Goal: Task Accomplishment & Management: Use online tool/utility

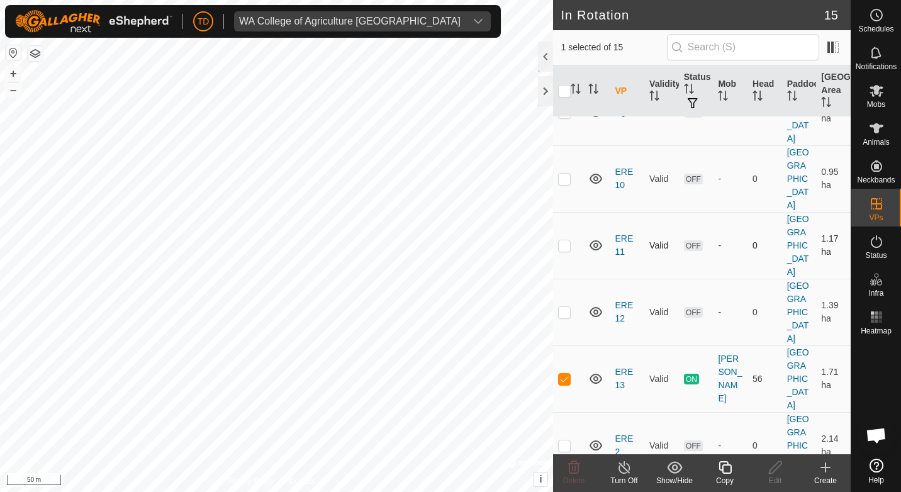
scroll to position [126, 0]
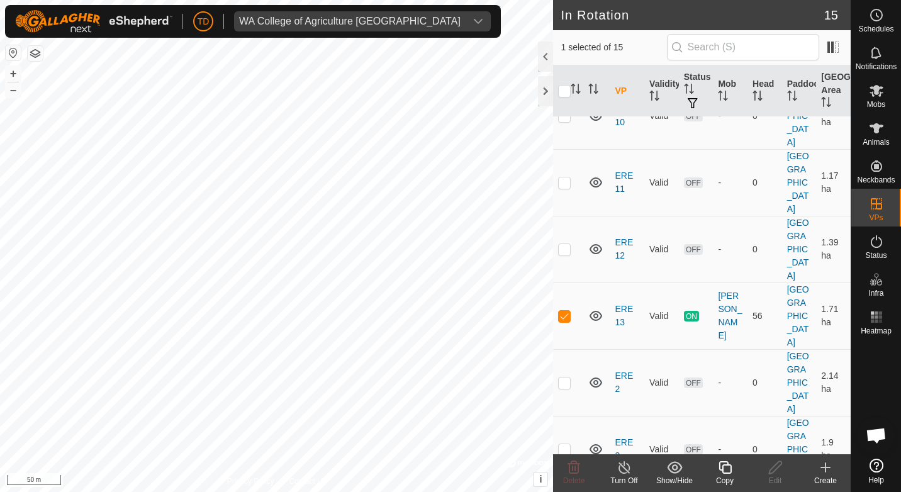
click at [730, 472] on icon at bounding box center [726, 467] width 16 height 15
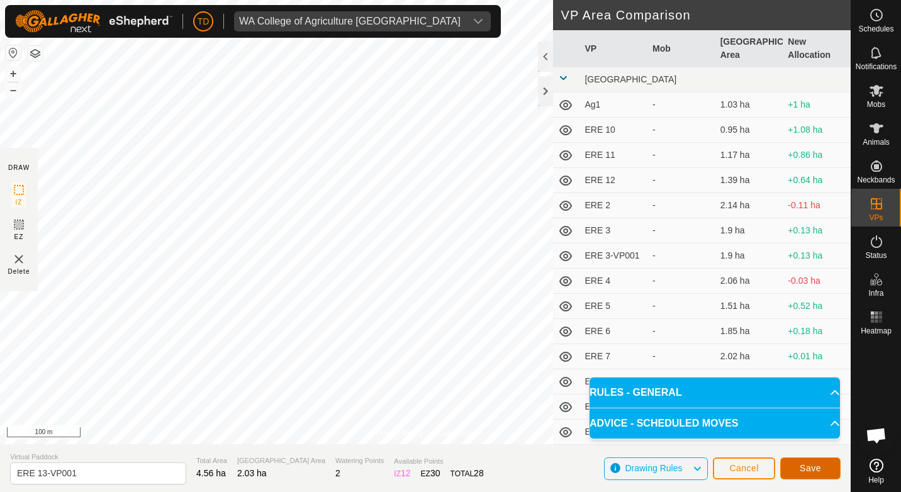
click at [818, 472] on span "Save" at bounding box center [810, 468] width 21 height 10
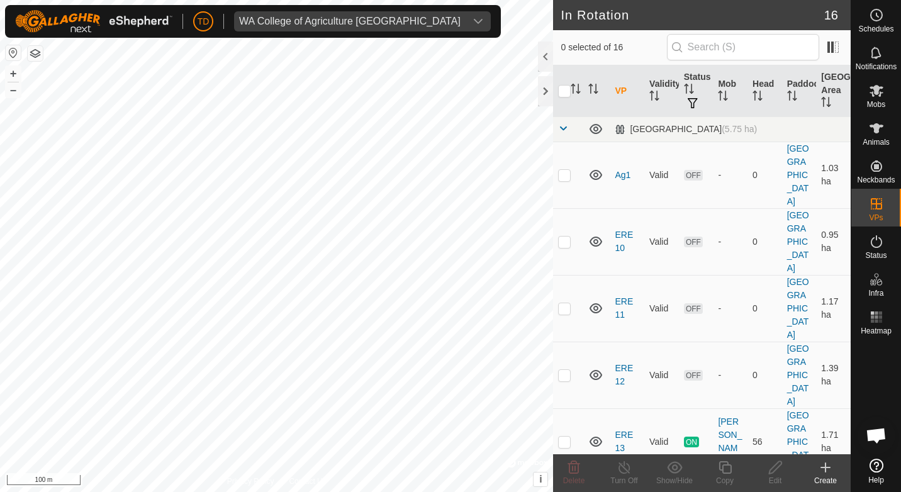
checkbox input "true"
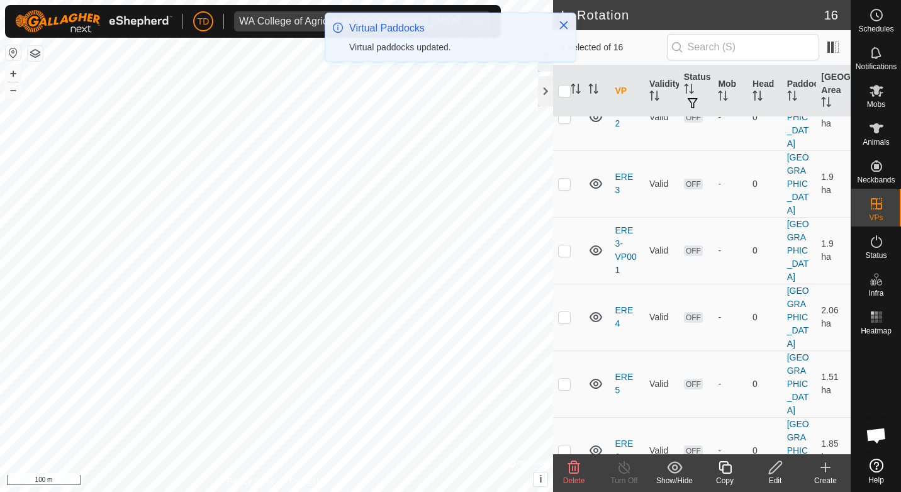
scroll to position [544, 0]
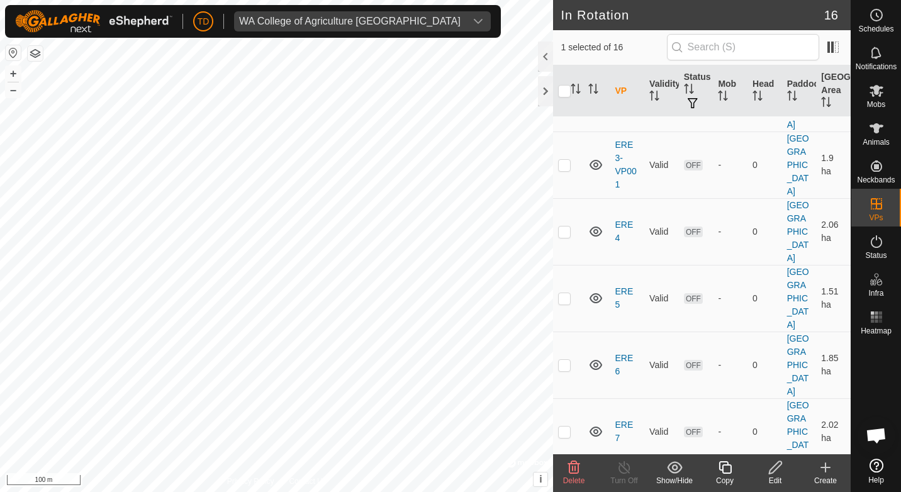
click at [575, 470] on icon at bounding box center [574, 467] width 12 height 13
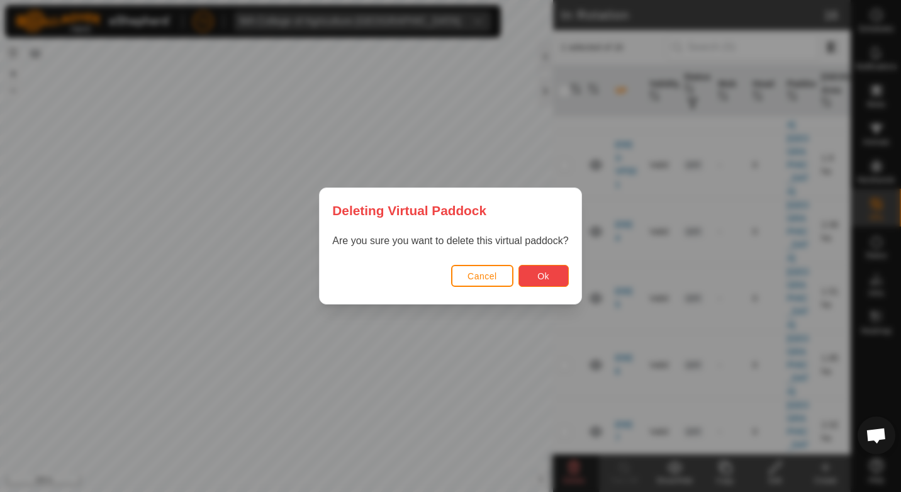
click at [538, 278] on span "Ok" at bounding box center [544, 276] width 12 height 10
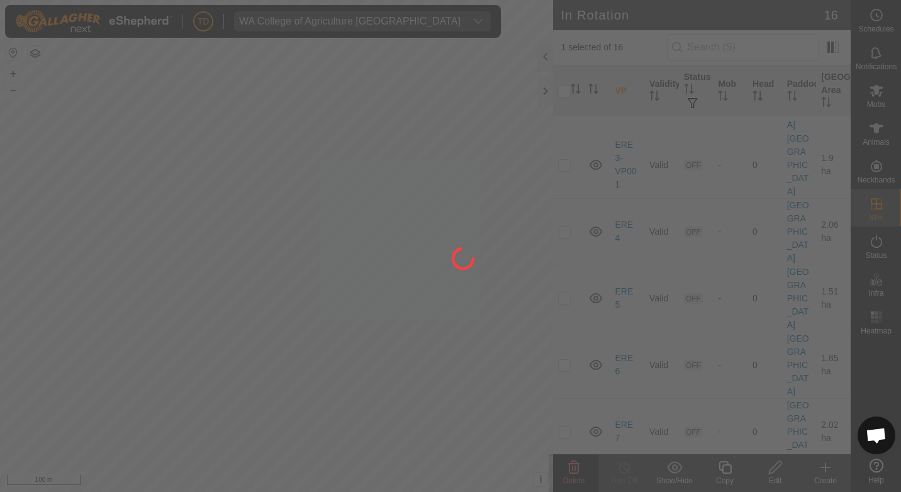
checkbox input "false"
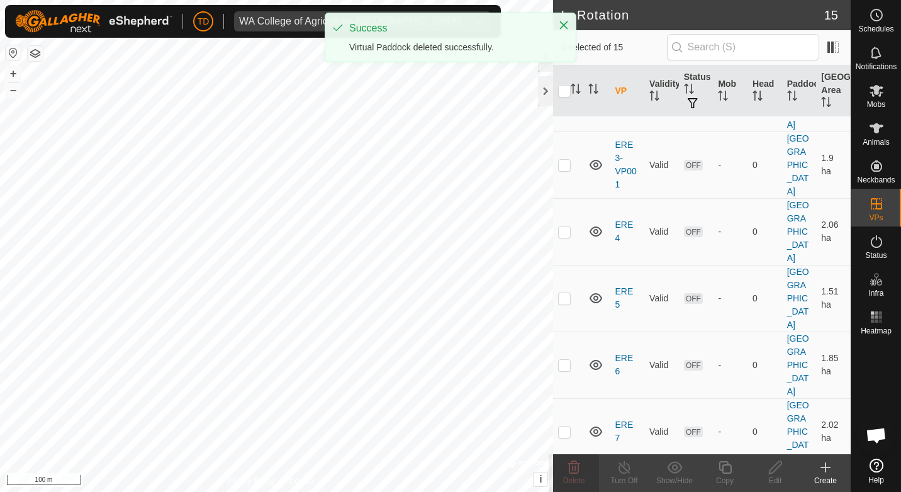
scroll to position [0, 0]
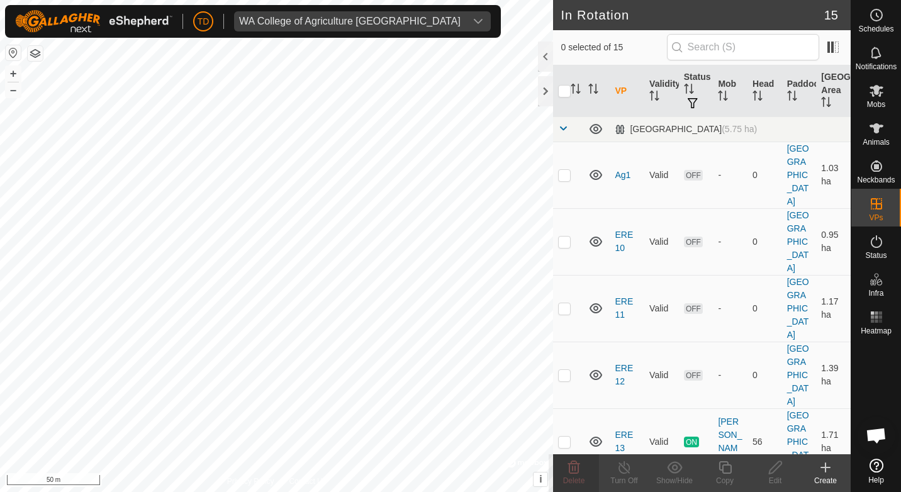
click at [831, 467] on icon at bounding box center [825, 467] width 15 height 15
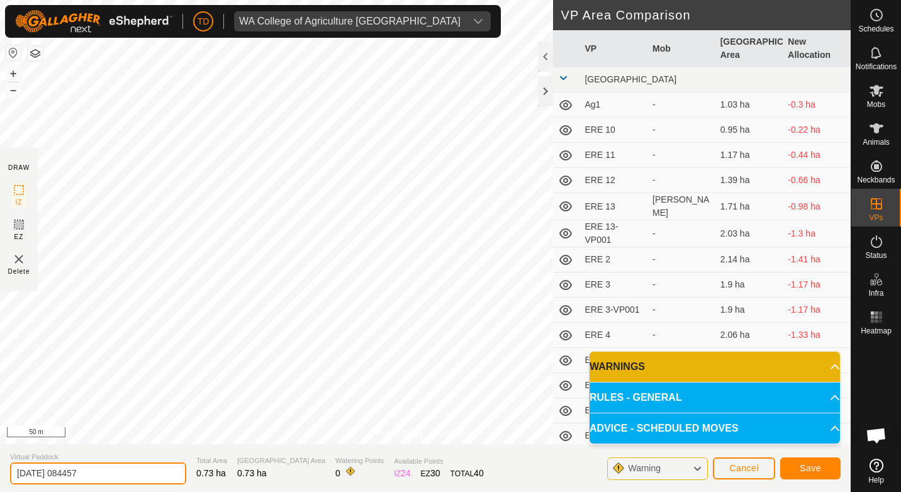
drag, startPoint x: 118, startPoint y: 477, endPoint x: 16, endPoint y: 471, distance: 102.1
click at [16, 471] on input "[DATE] 084457" at bounding box center [98, 474] width 176 height 22
type input "HSW 1"
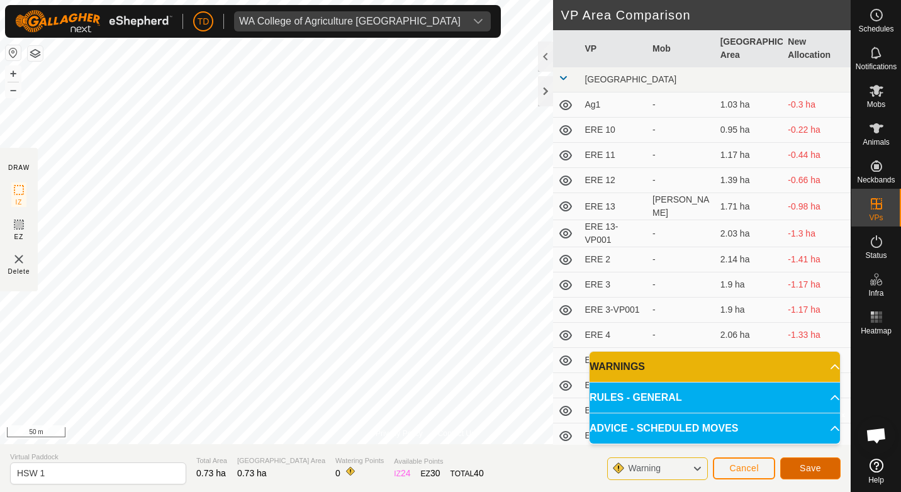
click at [814, 469] on span "Save" at bounding box center [810, 468] width 21 height 10
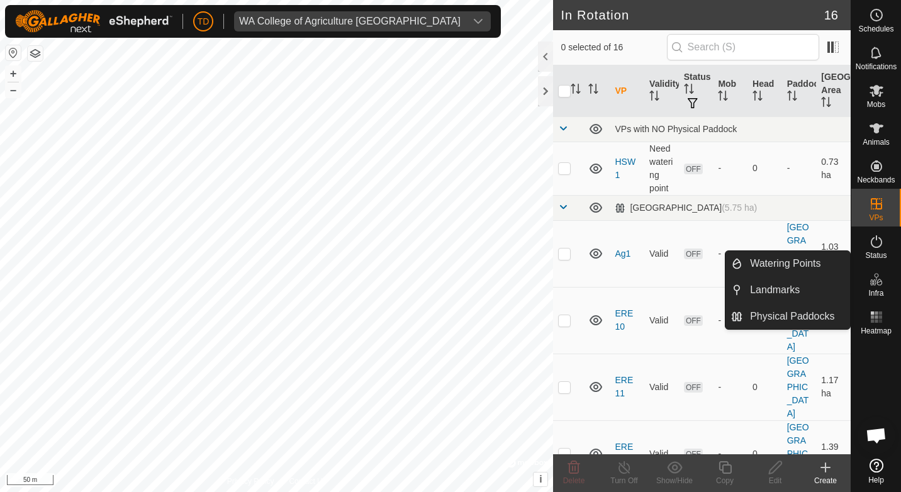
click at [876, 281] on icon at bounding box center [873, 283] width 6 height 6
click at [816, 270] on link "Watering Points" at bounding box center [797, 263] width 108 height 25
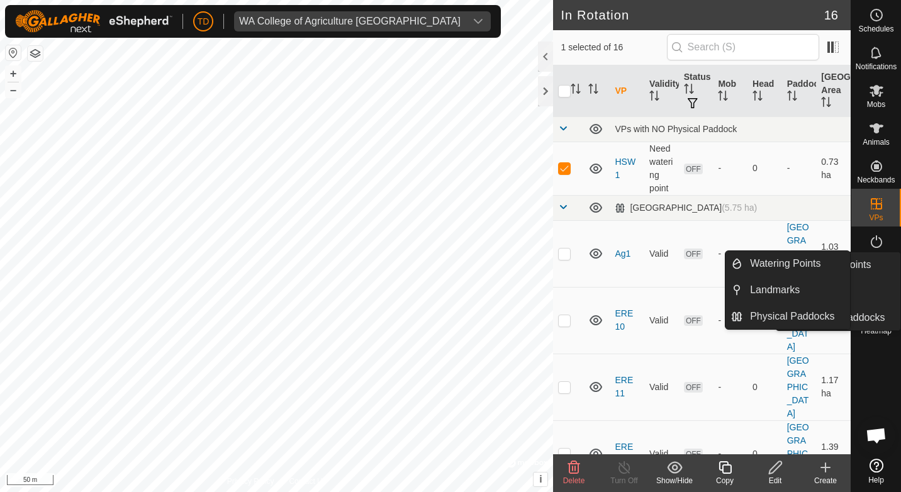
click at [876, 284] on icon at bounding box center [873, 283] width 6 height 6
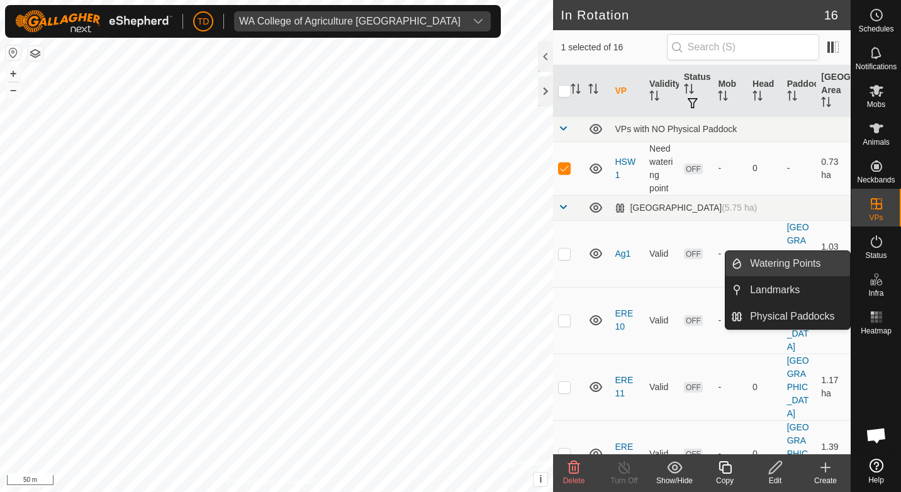
click at [822, 259] on link "Watering Points" at bounding box center [797, 263] width 108 height 25
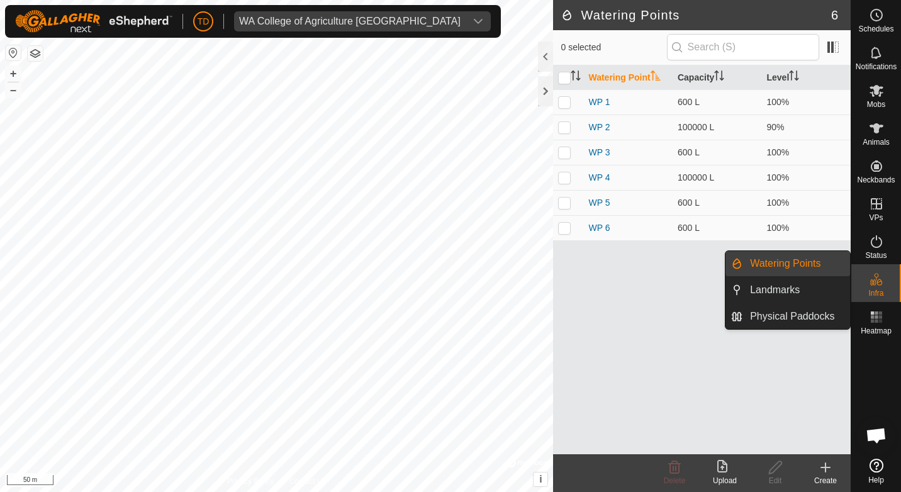
click at [784, 265] on link "Watering Points" at bounding box center [797, 263] width 108 height 25
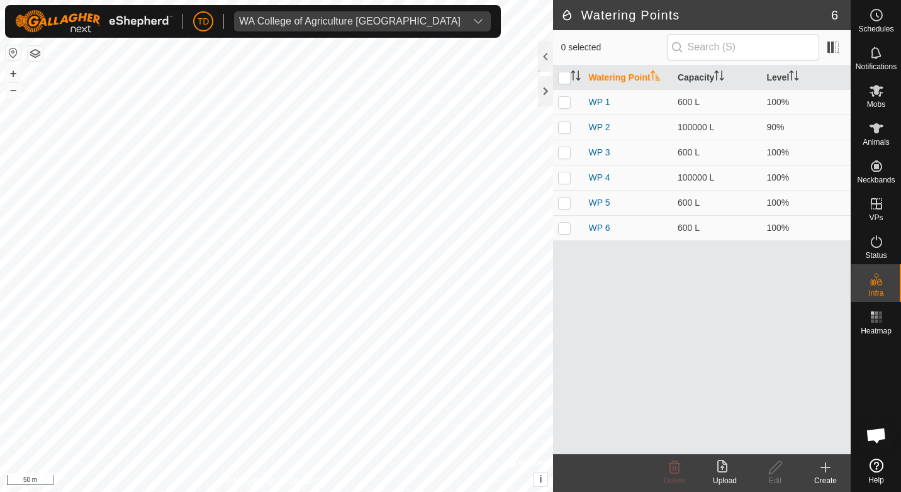
click at [828, 470] on icon at bounding box center [825, 467] width 15 height 15
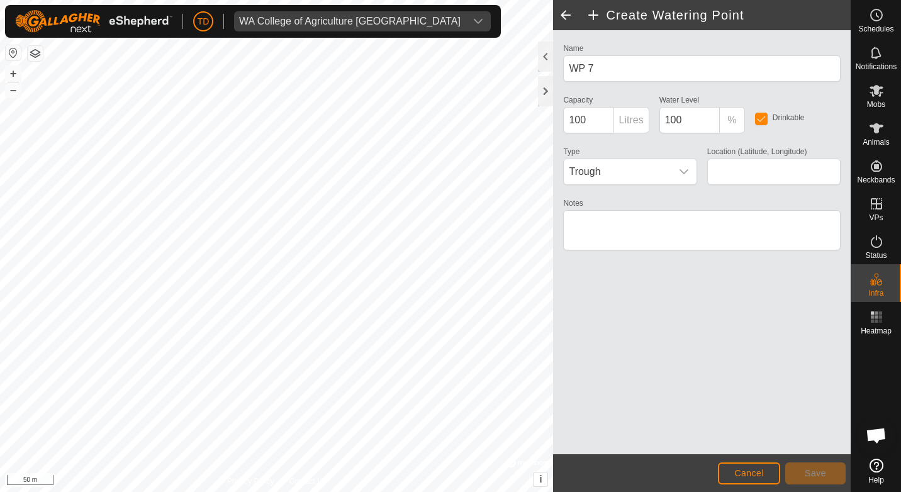
type input "-34.945646, 117.381923"
click at [814, 473] on span "Save" at bounding box center [815, 473] width 21 height 10
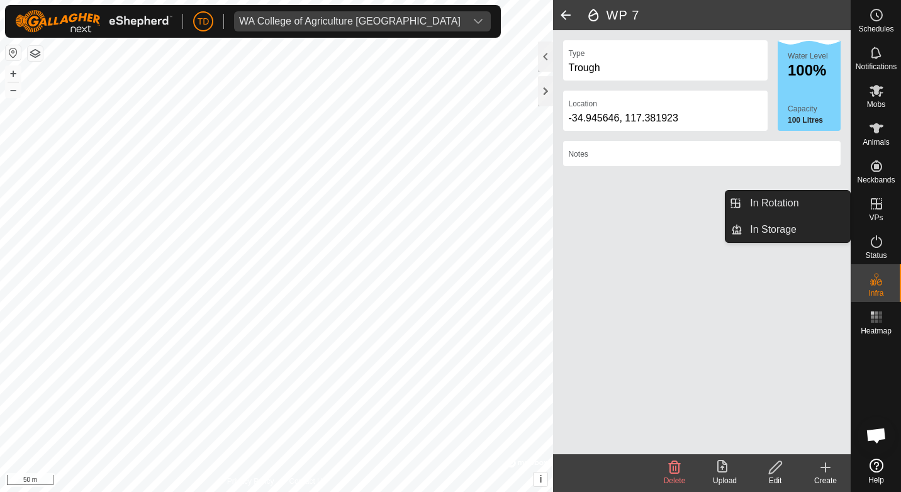
click at [878, 197] on icon at bounding box center [876, 203] width 15 height 15
click at [884, 199] on es-virtualpaddocks-svg-icon at bounding box center [877, 204] width 23 height 20
click at [794, 195] on link "In Rotation" at bounding box center [797, 203] width 108 height 25
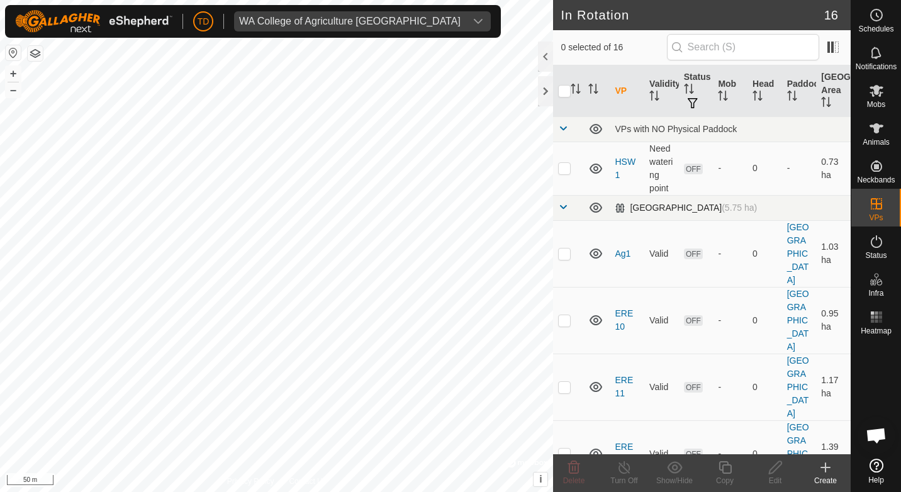
checkbox input "true"
click at [728, 466] on icon at bounding box center [726, 467] width 16 height 15
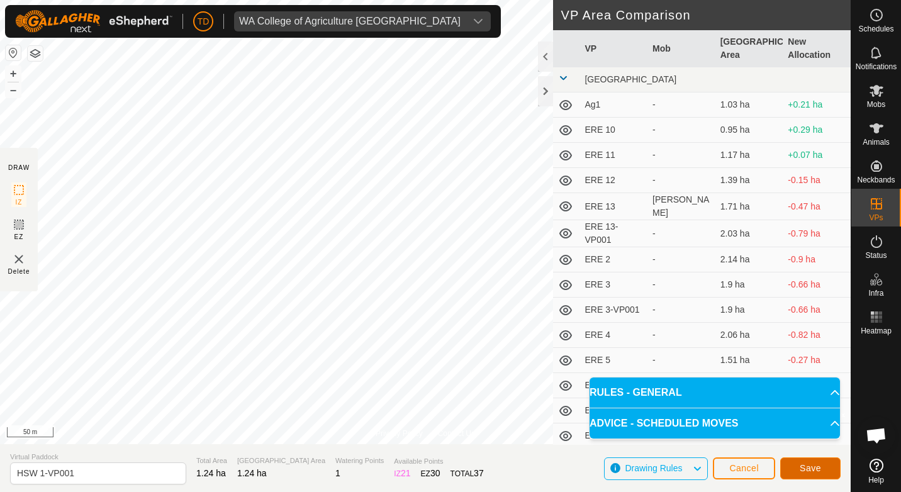
click at [813, 464] on span "Save" at bounding box center [810, 468] width 21 height 10
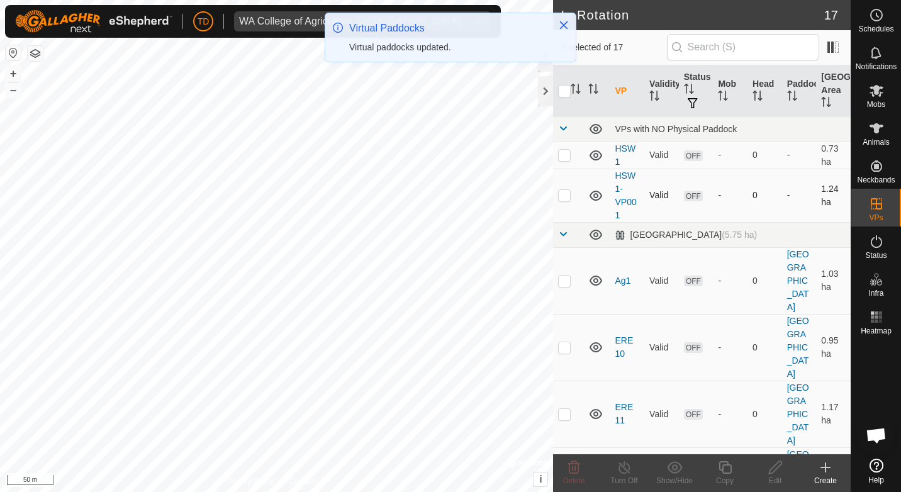
click at [569, 193] on p-checkbox at bounding box center [564, 195] width 13 height 10
checkbox input "true"
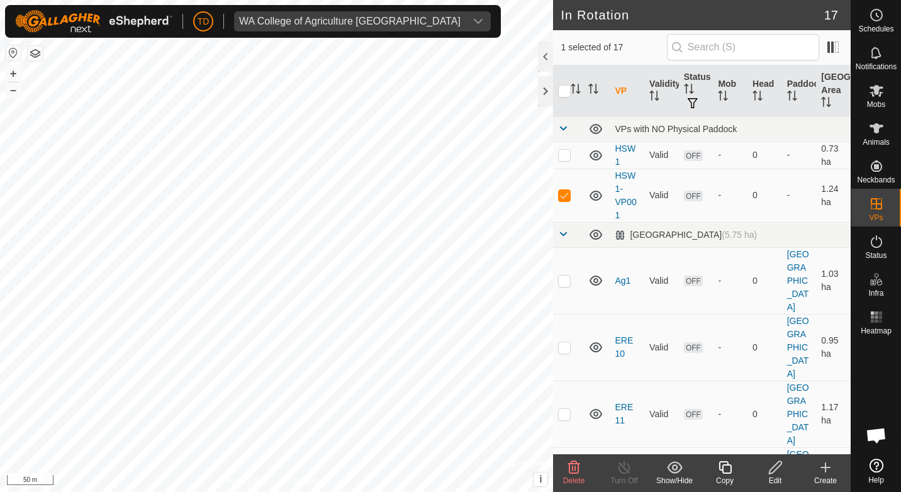
click at [774, 465] on icon at bounding box center [776, 467] width 16 height 15
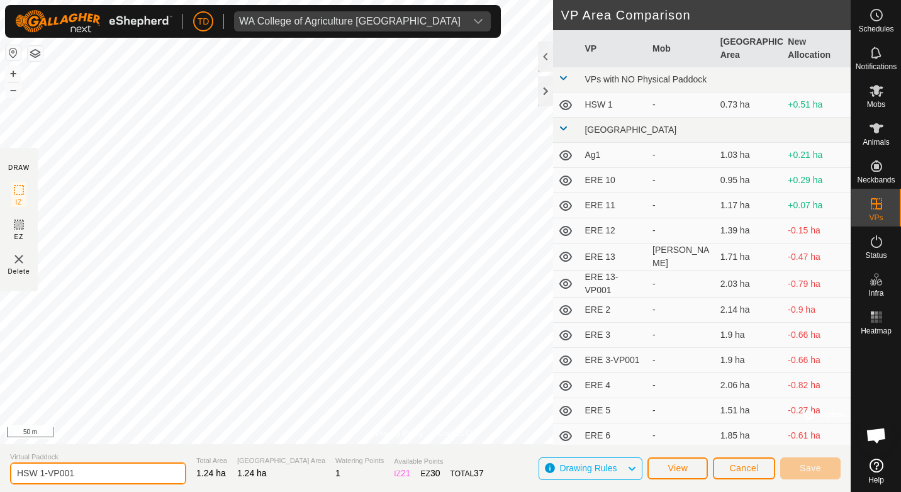
drag, startPoint x: 71, startPoint y: 472, endPoint x: 40, endPoint y: 473, distance: 31.5
click at [40, 473] on input "HSW 1-VP001" at bounding box center [98, 474] width 176 height 22
type input "HSW 2"
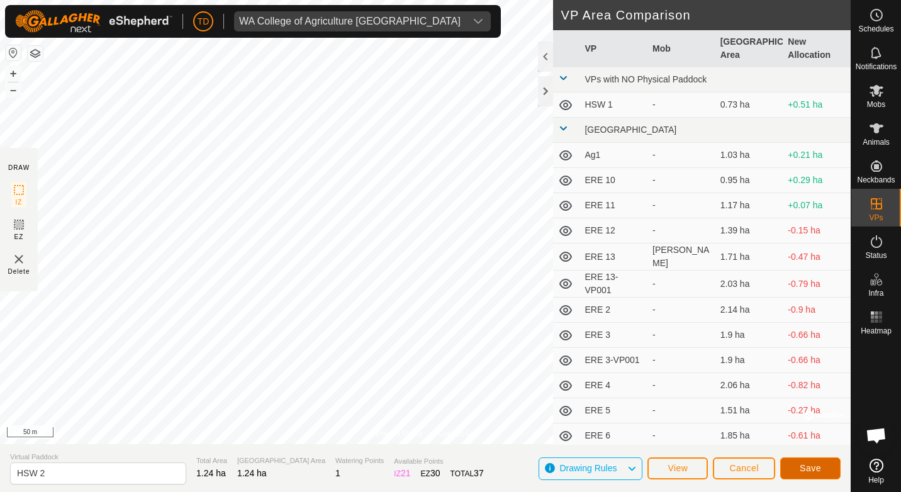
click at [822, 471] on button "Save" at bounding box center [811, 469] width 60 height 22
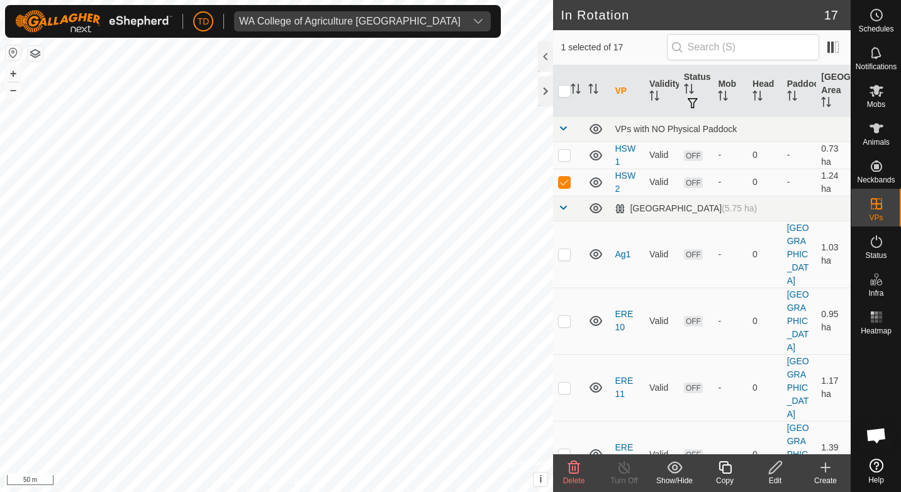
checkbox input "false"
checkbox input "true"
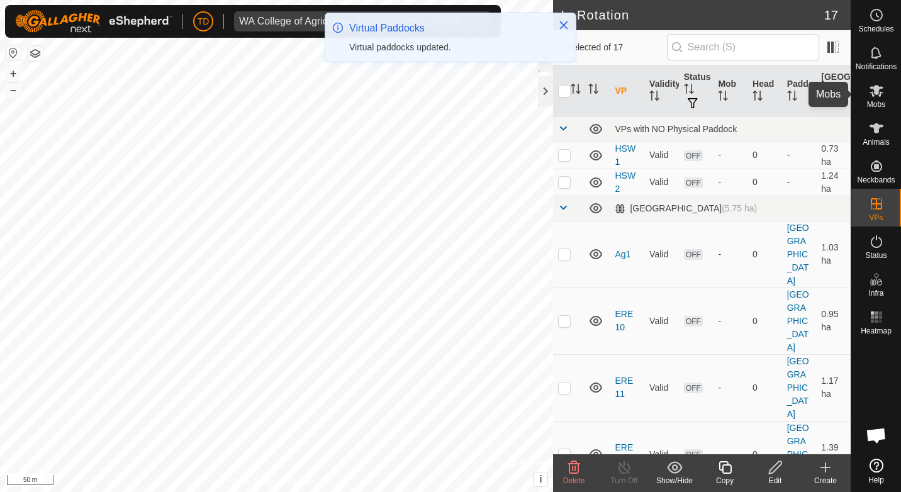
click at [885, 96] on es-mob-svg-icon at bounding box center [877, 91] width 23 height 20
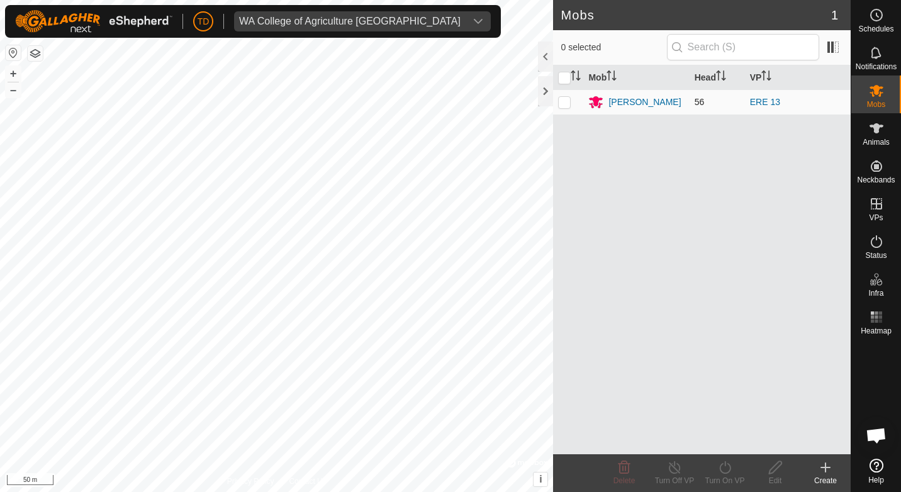
click at [564, 103] on p-checkbox at bounding box center [564, 102] width 13 height 10
checkbox input "true"
click at [720, 469] on icon at bounding box center [725, 467] width 11 height 13
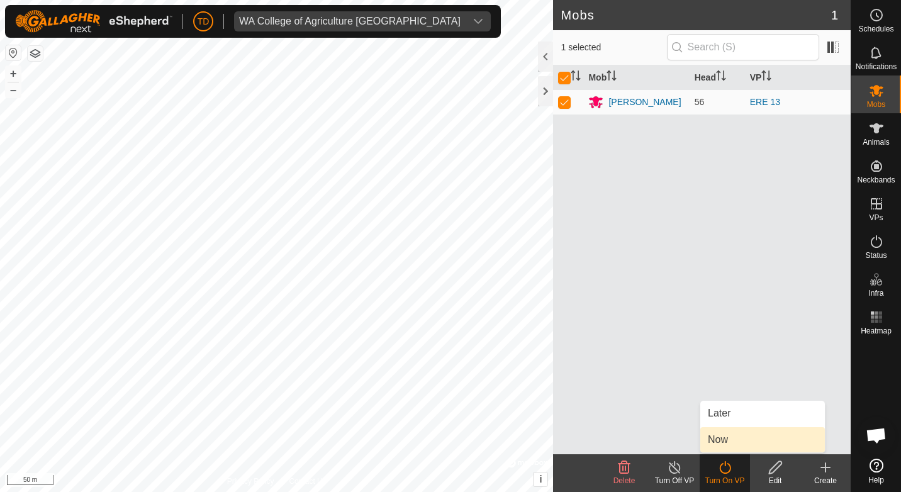
click at [724, 442] on link "Now" at bounding box center [763, 439] width 125 height 25
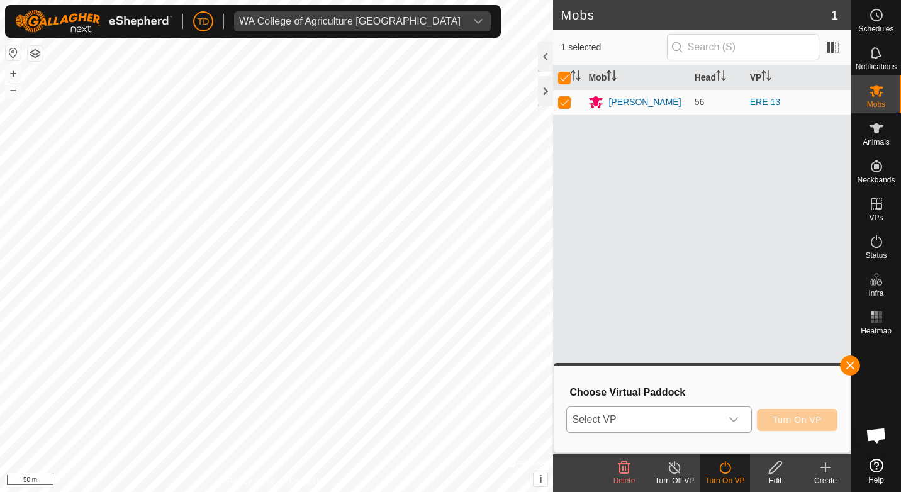
click at [735, 416] on icon "dropdown trigger" at bounding box center [734, 420] width 10 height 10
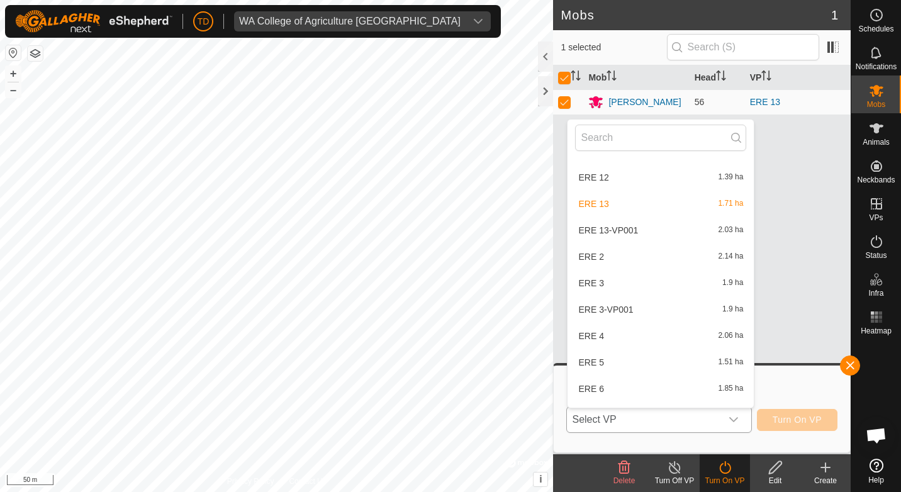
scroll to position [160, 0]
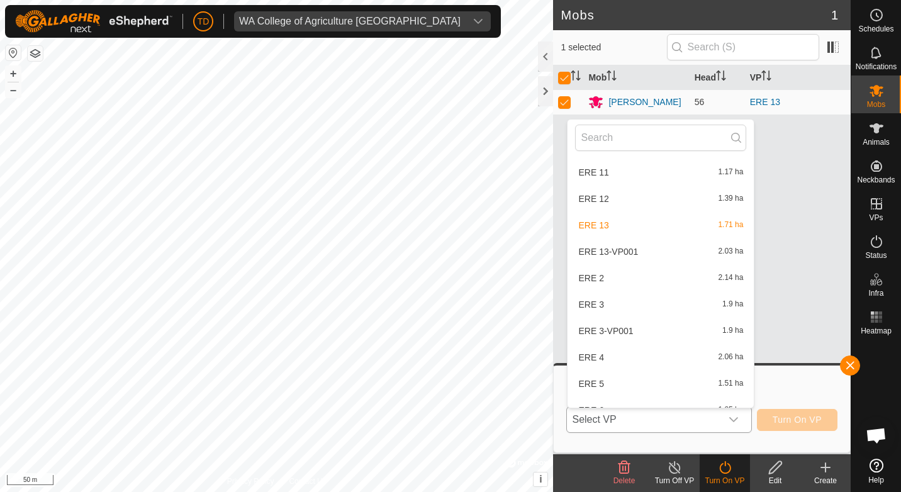
click at [628, 250] on li "ERE 13-VP001 2.03 ha" at bounding box center [661, 251] width 186 height 25
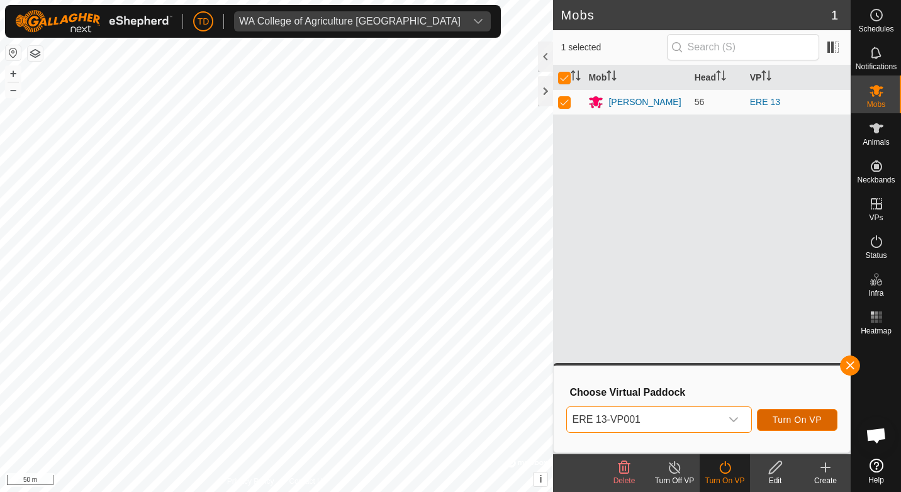
click at [794, 425] on span "Turn On VP" at bounding box center [797, 420] width 49 height 10
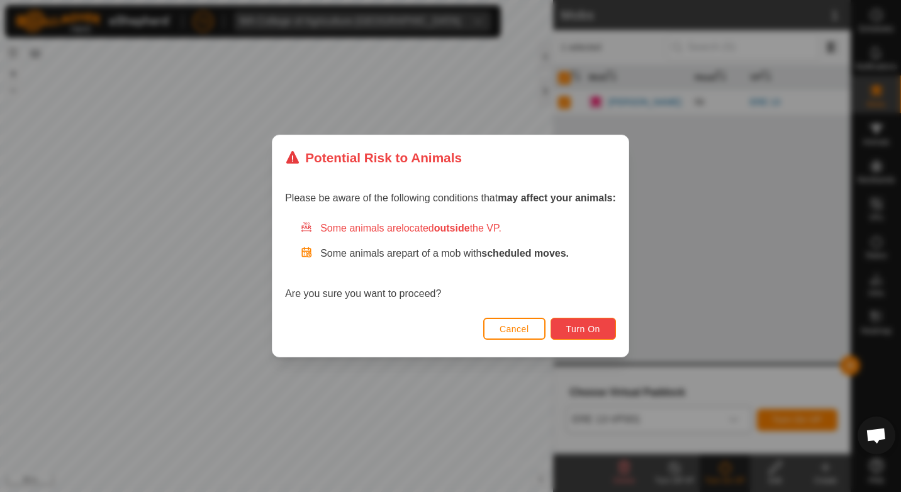
click at [598, 326] on span "Turn On" at bounding box center [584, 329] width 34 height 10
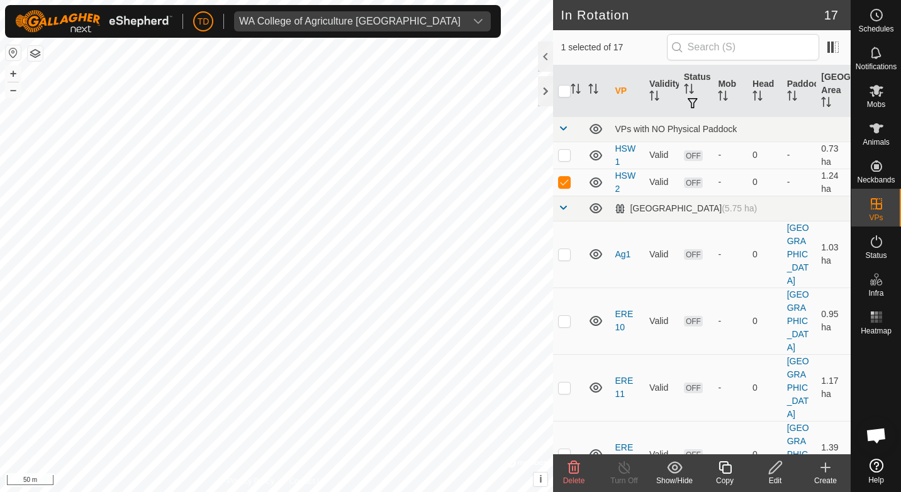
click at [727, 466] on icon at bounding box center [725, 467] width 13 height 13
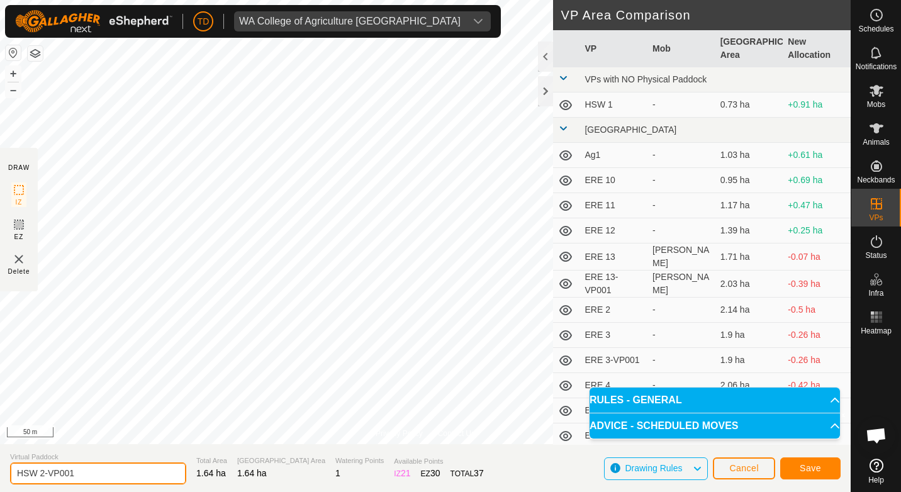
drag, startPoint x: 82, startPoint y: 474, endPoint x: 40, endPoint y: 475, distance: 42.2
click at [40, 475] on input "HSW 2-VP001" at bounding box center [98, 474] width 176 height 22
type input "HSW 3"
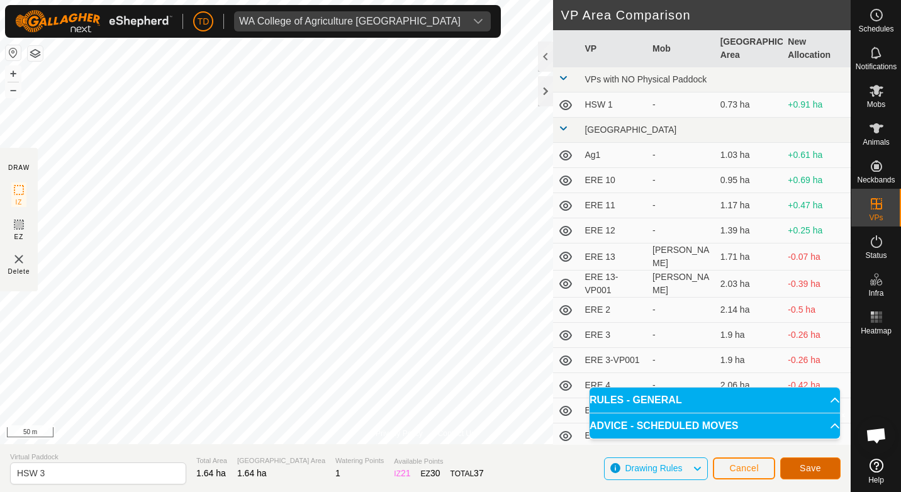
click at [812, 468] on span "Save" at bounding box center [810, 468] width 21 height 10
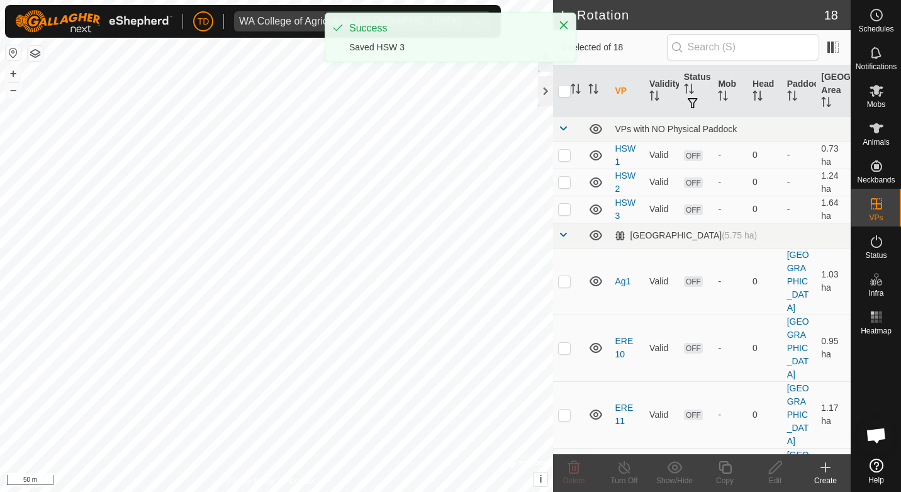
checkbox input "true"
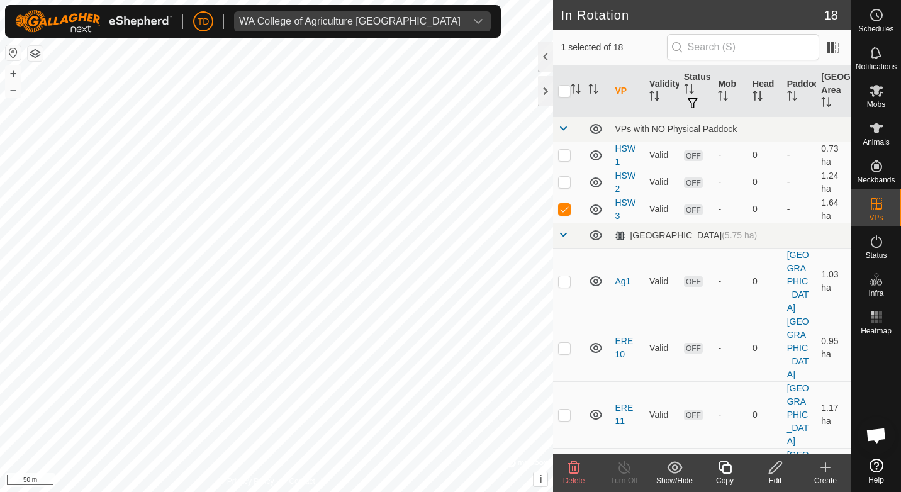
click at [732, 469] on icon at bounding box center [725, 467] width 13 height 13
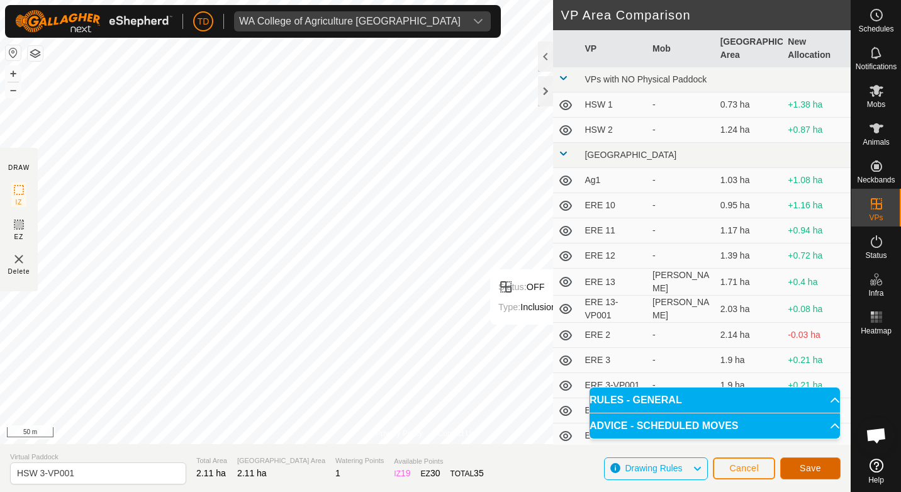
click at [803, 465] on span "Save" at bounding box center [810, 468] width 21 height 10
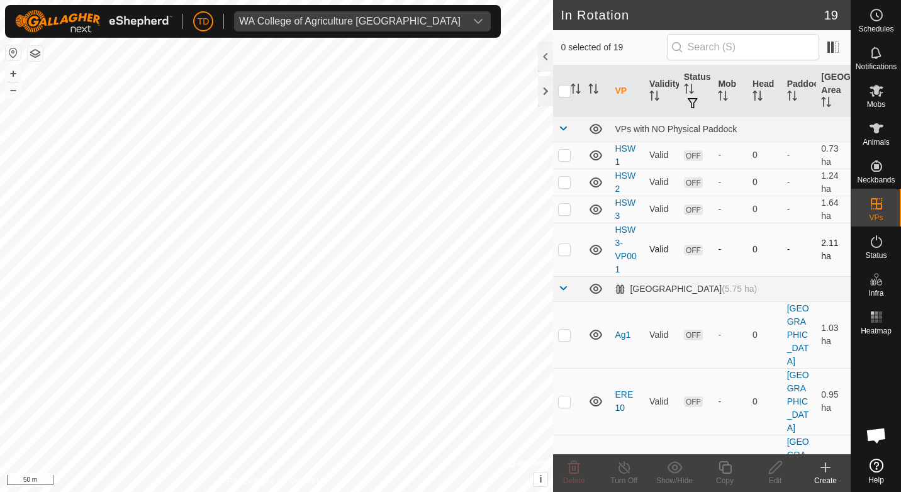
checkbox input "true"
click at [772, 468] on icon at bounding box center [776, 467] width 16 height 15
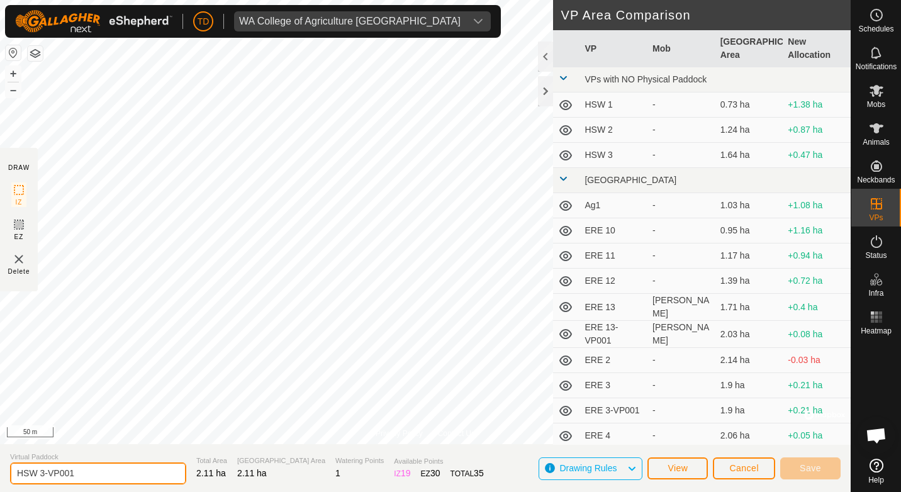
drag, startPoint x: 79, startPoint y: 475, endPoint x: 41, endPoint y: 477, distance: 38.5
click at [41, 477] on input "HSW 3-VP001" at bounding box center [98, 474] width 176 height 22
type input "HSW 4"
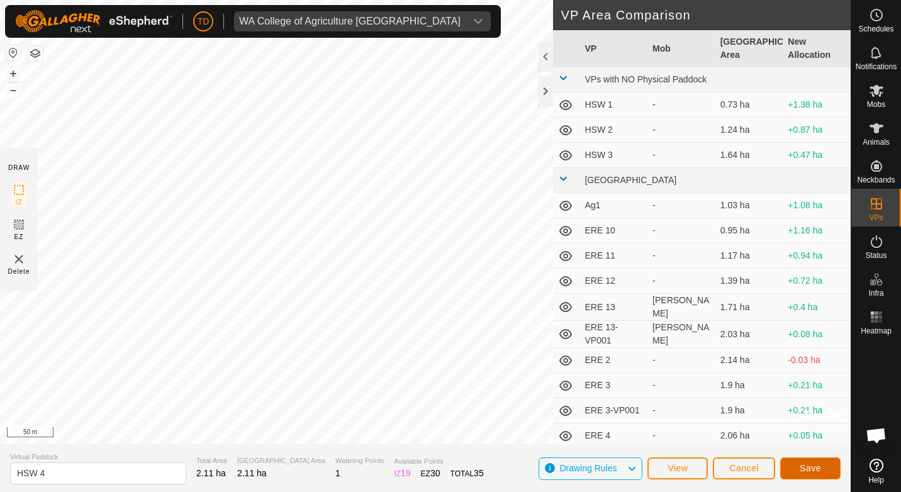
click at [805, 465] on span "Save" at bounding box center [810, 468] width 21 height 10
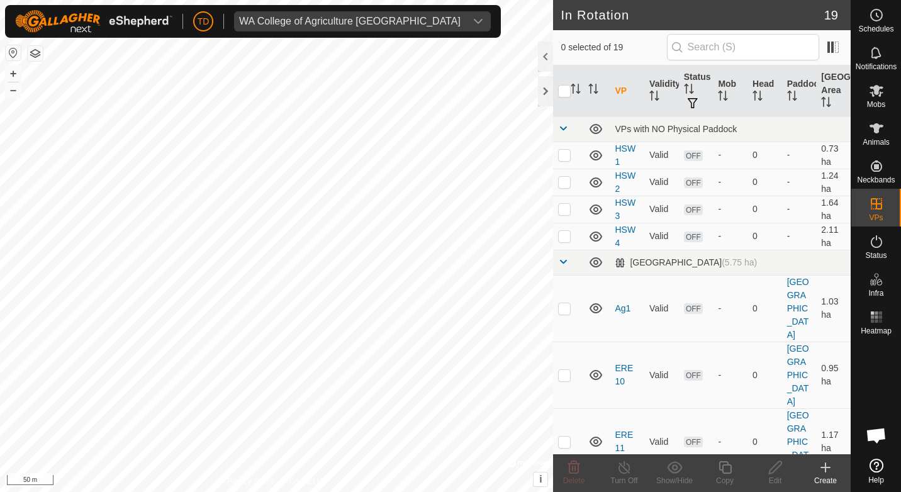
checkbox input "true"
click at [543, 87] on div at bounding box center [545, 91] width 15 height 30
